Goal: Communication & Community: Answer question/provide support

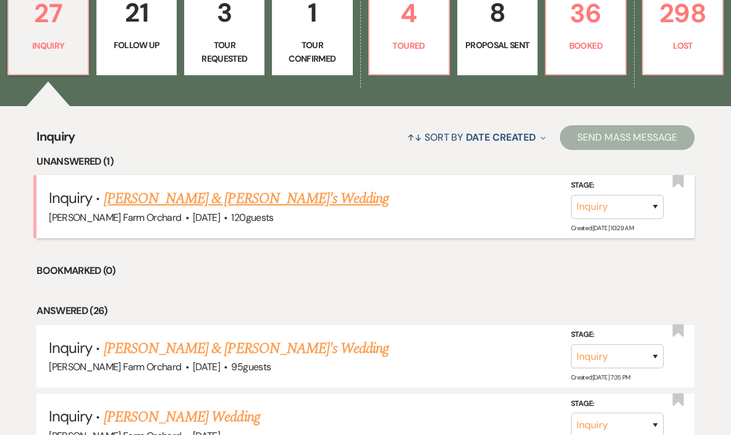
scroll to position [362, 0]
click at [233, 201] on link "[PERSON_NAME] & [PERSON_NAME]'s Wedding" at bounding box center [246, 199] width 285 height 22
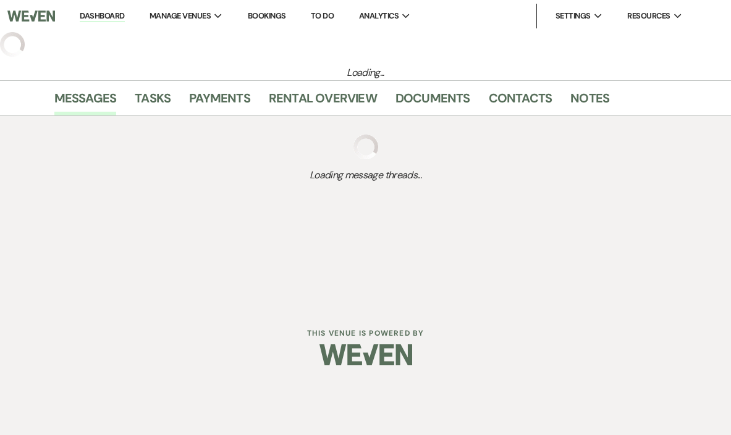
select select "5"
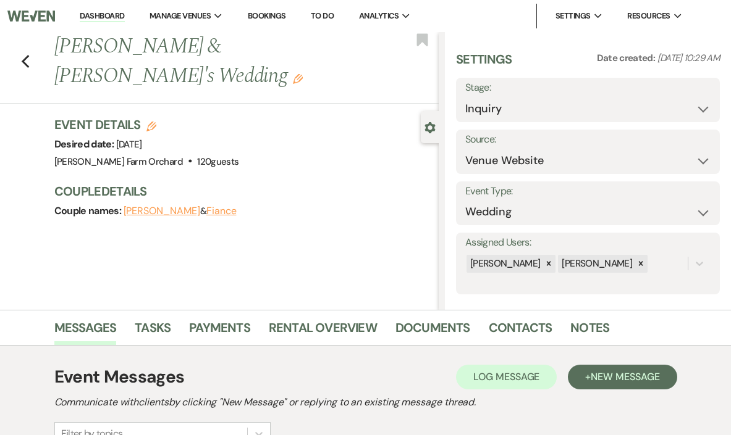
click at [146, 206] on button "[PERSON_NAME]" at bounding box center [162, 211] width 77 height 10
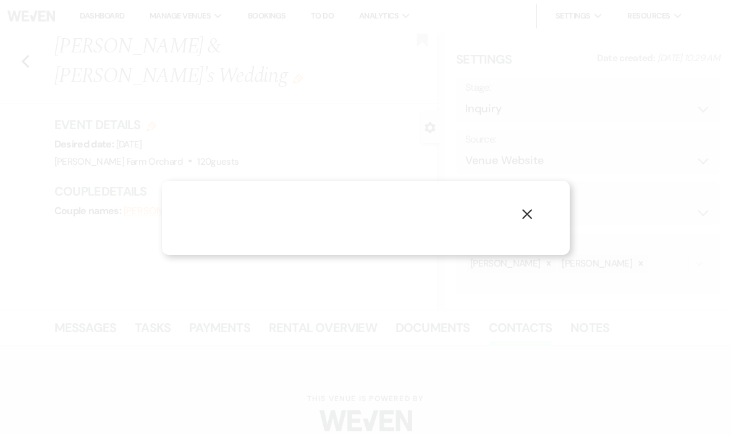
click at [146, 182] on div "X" at bounding box center [365, 217] width 731 height 435
select select "1"
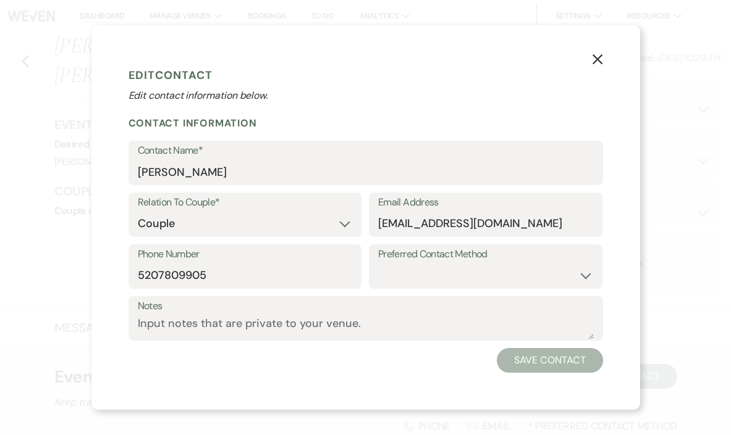
drag, startPoint x: 377, startPoint y: 224, endPoint x: 424, endPoint y: 227, distance: 46.4
click at [426, 227] on div "Email Address inzengawedding@gmail.com" at bounding box center [485, 215] width 233 height 44
drag, startPoint x: 528, startPoint y: 224, endPoint x: 373, endPoint y: 220, distance: 155.1
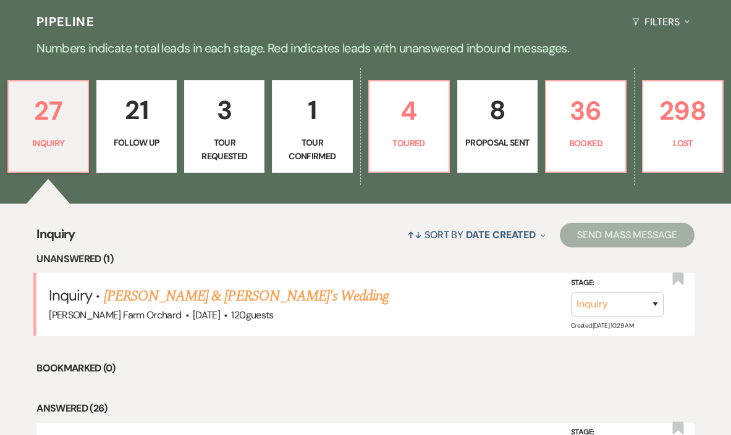
scroll to position [266, 0]
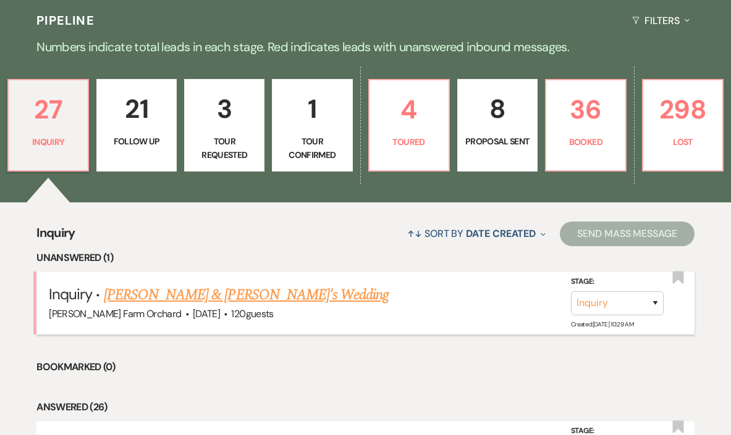
click at [141, 296] on link "[PERSON_NAME] & [PERSON_NAME]'s Wedding" at bounding box center [246, 295] width 285 height 22
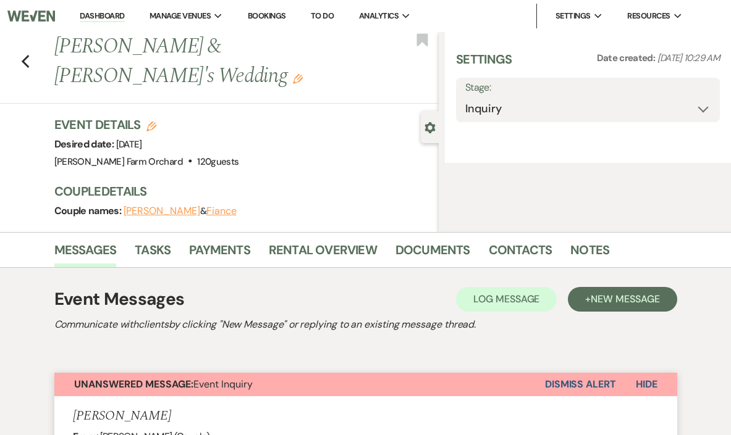
select select "5"
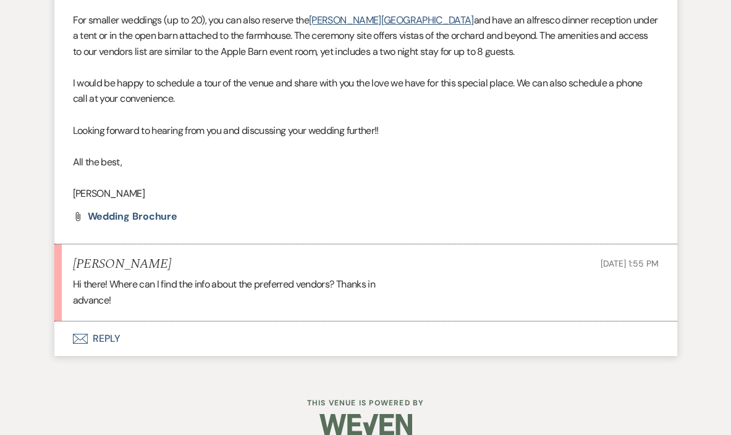
scroll to position [1113, 0]
click at [108, 322] on button "Envelope Reply" at bounding box center [365, 339] width 623 height 35
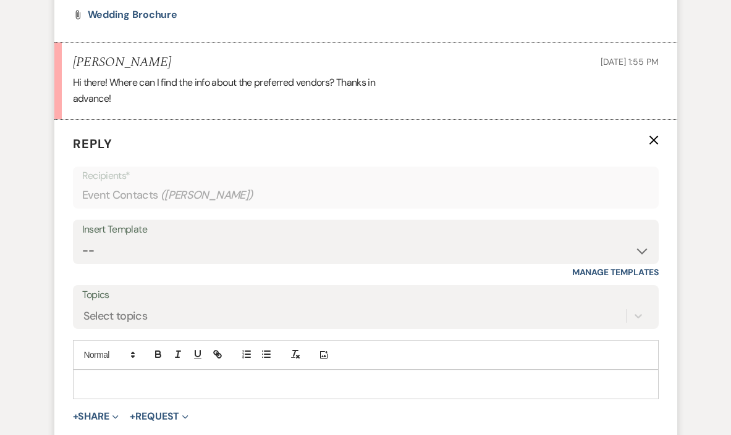
scroll to position [1326, 0]
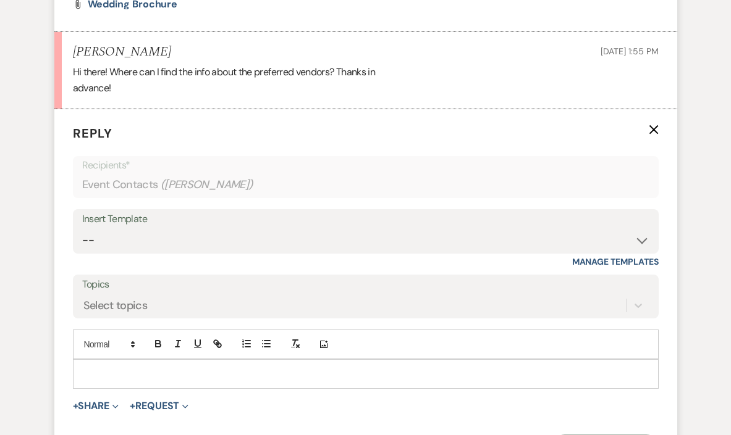
click at [106, 367] on p at bounding box center [366, 374] width 566 height 14
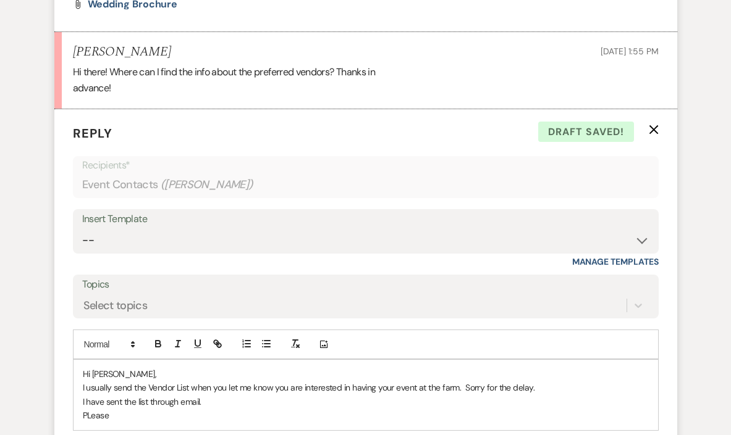
click at [91, 409] on p "PLease" at bounding box center [366, 416] width 566 height 14
click at [113, 409] on p "Please" at bounding box center [366, 416] width 566 height 14
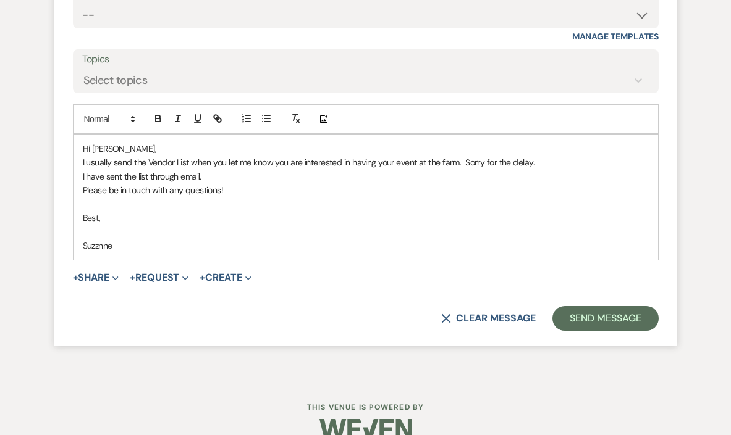
drag, startPoint x: 113, startPoint y: 394, endPoint x: 254, endPoint y: 225, distance: 219.7
click at [254, 239] on p "Suzznne" at bounding box center [366, 246] width 566 height 14
click at [587, 306] on button "Send Message" at bounding box center [605, 318] width 106 height 25
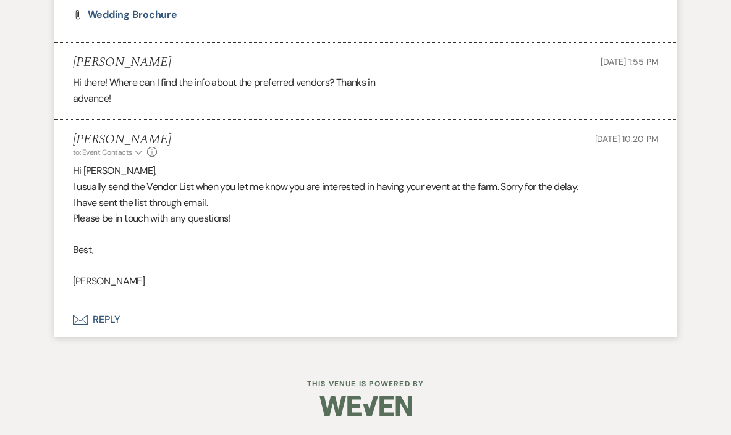
scroll to position [1293, 0]
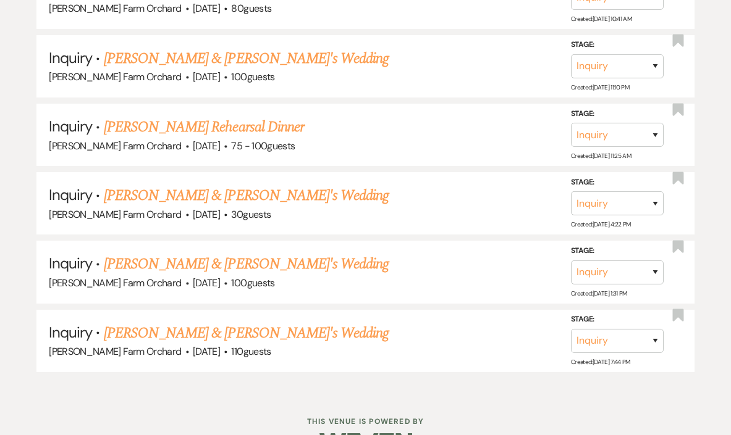
scroll to position [2093, 0]
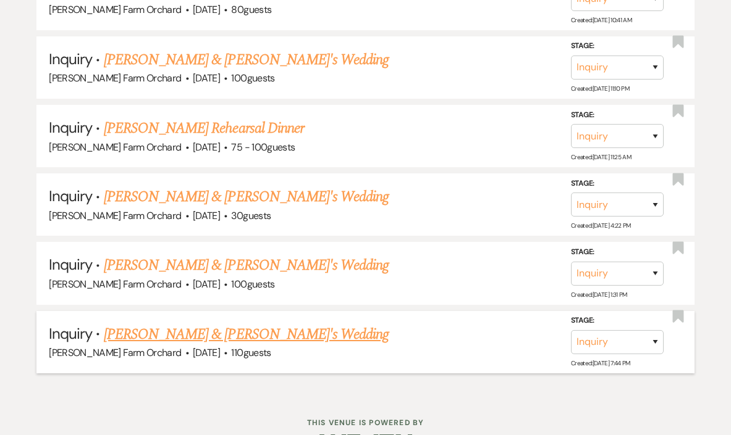
click at [153, 324] on link "[PERSON_NAME] & [PERSON_NAME]'s Wedding" at bounding box center [246, 335] width 285 height 22
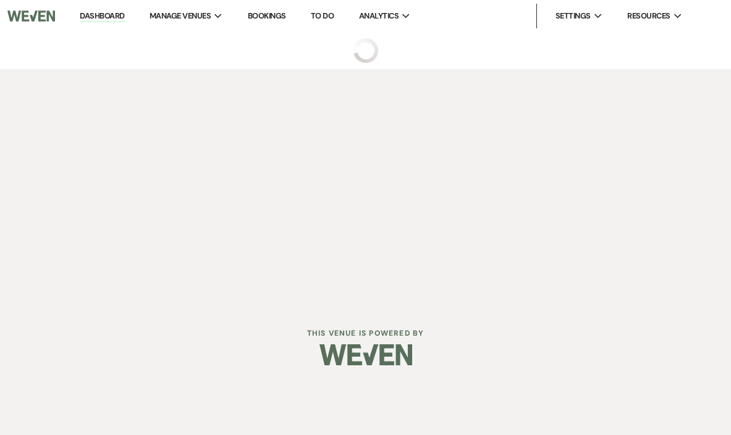
select select "5"
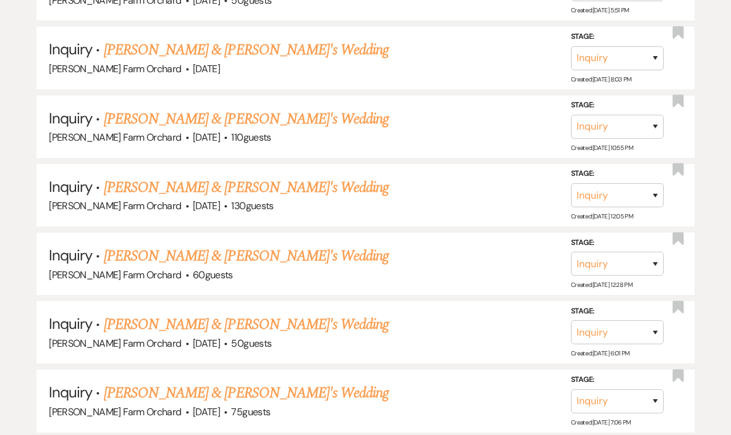
scroll to position [1556, 0]
